Goal: Information Seeking & Learning: Learn about a topic

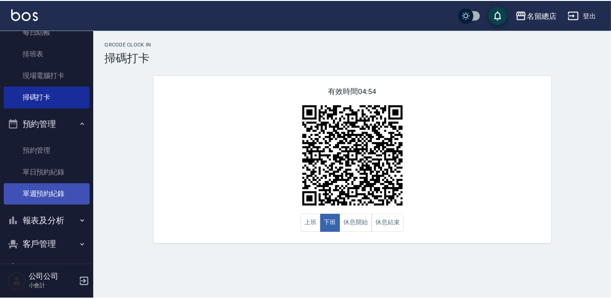
scroll to position [171, 0]
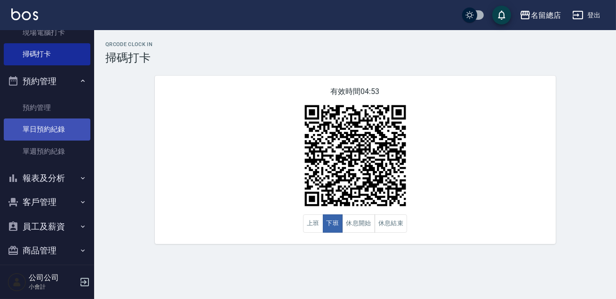
click at [42, 132] on link "單日預約紀錄" at bounding box center [47, 130] width 87 height 22
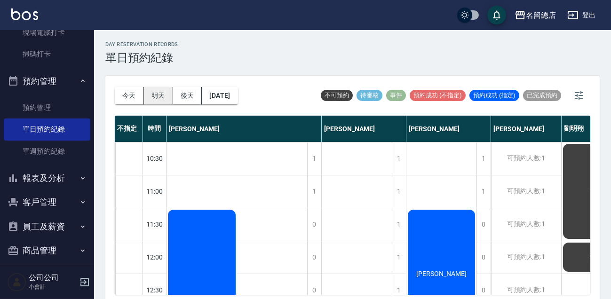
click at [162, 97] on button "明天" at bounding box center [158, 95] width 29 height 17
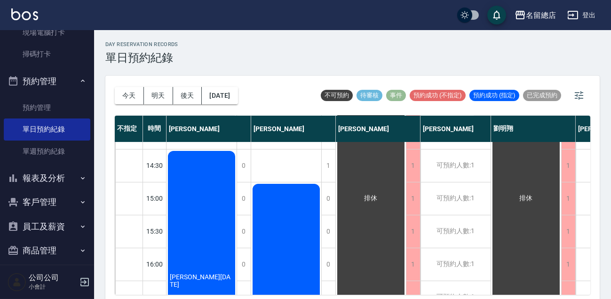
scroll to position [299, 0]
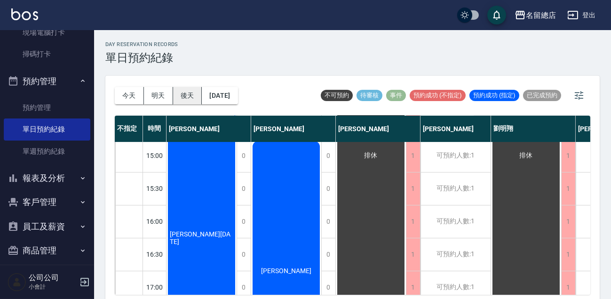
click at [190, 100] on button "後天" at bounding box center [187, 95] width 29 height 17
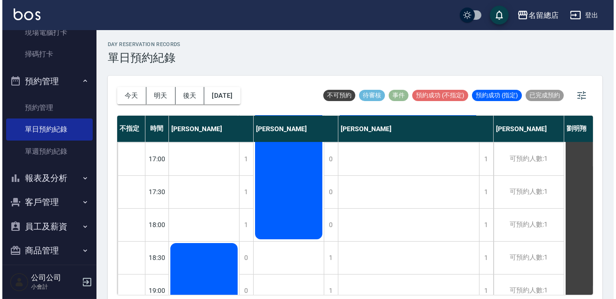
scroll to position [513, 0]
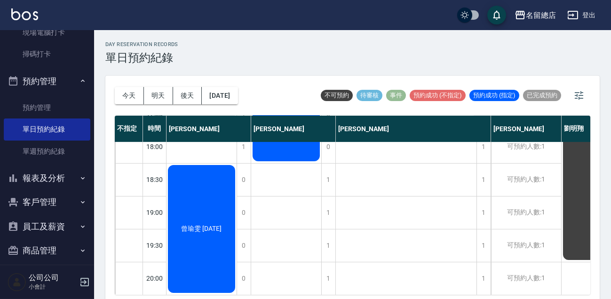
click at [22, 181] on button "報表及分析" at bounding box center [47, 178] width 87 height 24
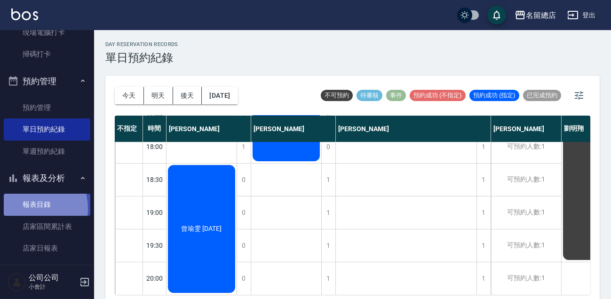
click at [24, 209] on link "報表目錄" at bounding box center [47, 205] width 87 height 22
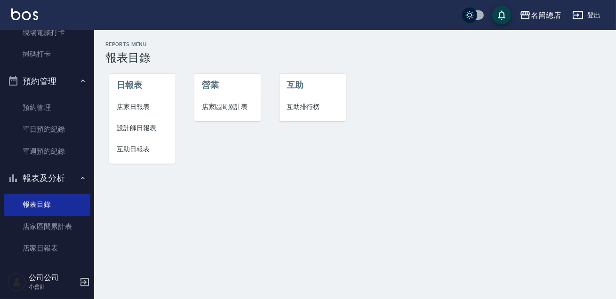
click at [134, 128] on span "設計師日報表" at bounding box center [142, 128] width 51 height 10
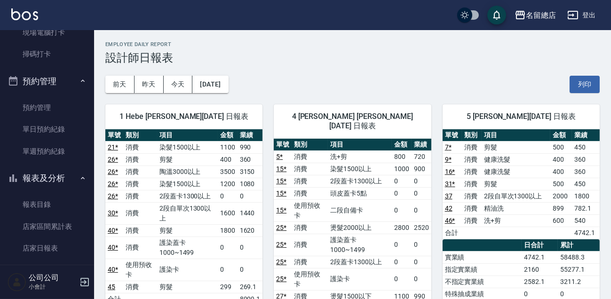
drag, startPoint x: 427, startPoint y: 176, endPoint x: 448, endPoint y: 68, distance: 109.8
click at [448, 68] on div "[DATE] [DATE] [DATE] [DATE] 列印" at bounding box center [352, 84] width 495 height 40
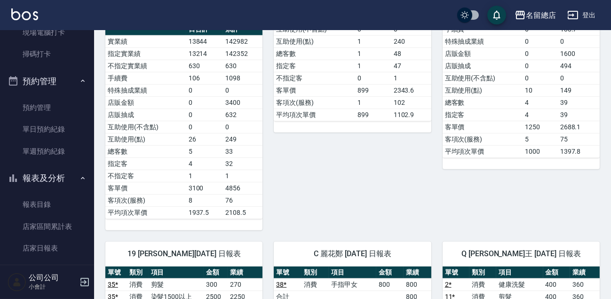
scroll to position [941, 0]
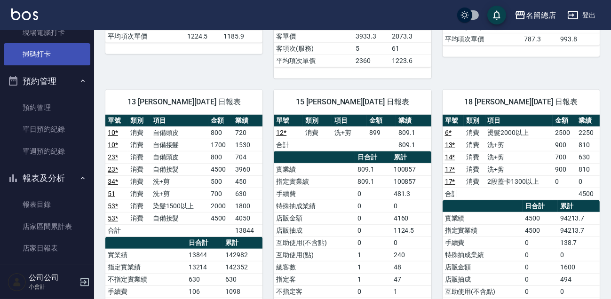
click at [4, 49] on link "掃碼打卡" at bounding box center [47, 54] width 87 height 22
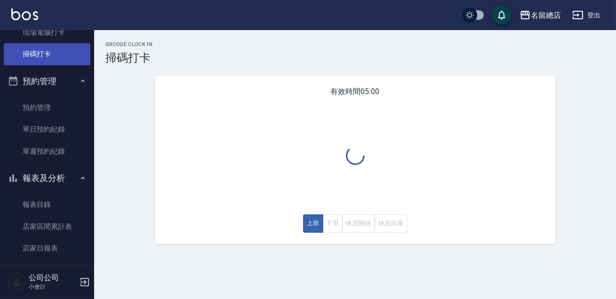
click at [12, 49] on link "掃碼打卡" at bounding box center [47, 54] width 87 height 22
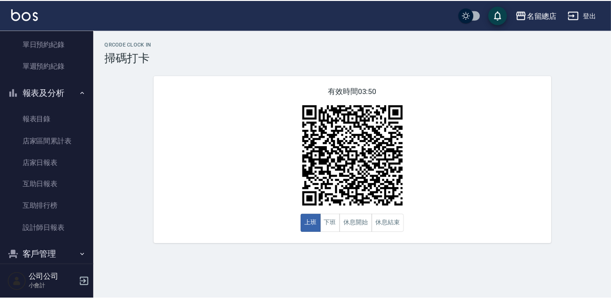
scroll to position [299, 0]
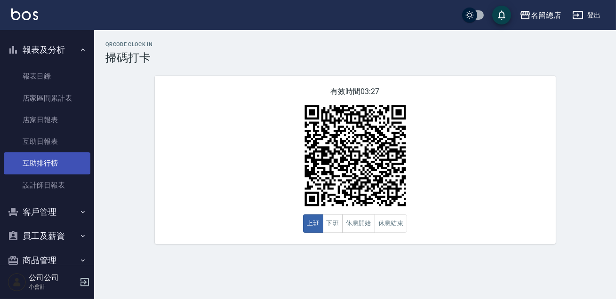
click at [68, 157] on link "互助排行榜" at bounding box center [47, 163] width 87 height 22
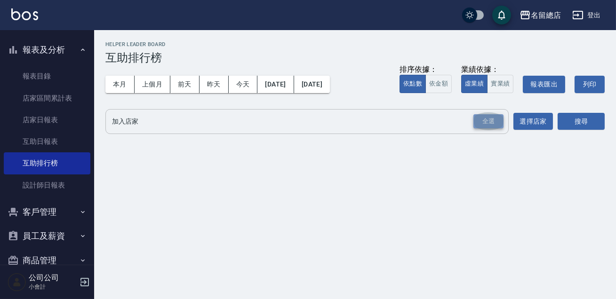
click at [486, 116] on div "全選" at bounding box center [488, 121] width 30 height 15
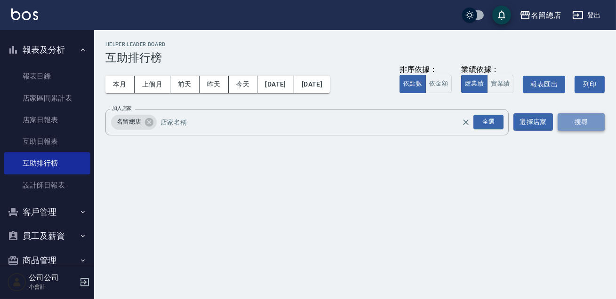
click at [573, 120] on button "搜尋" at bounding box center [581, 121] width 47 height 17
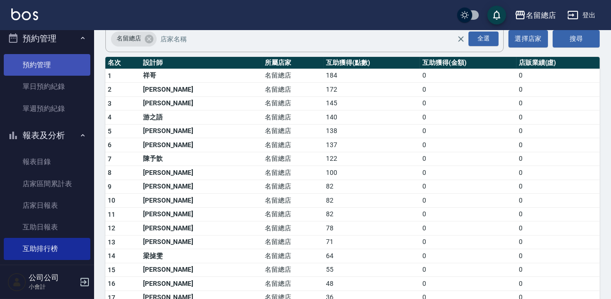
scroll to position [85, 0]
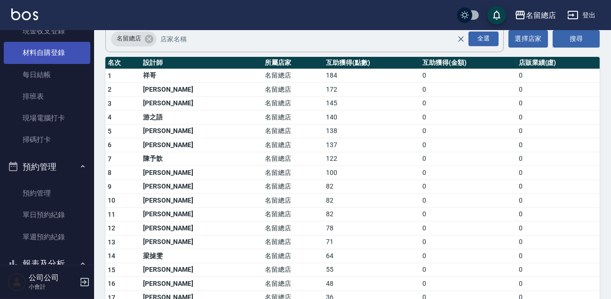
click at [64, 57] on link "材料自購登錄" at bounding box center [47, 53] width 87 height 22
